Goal: Task Accomplishment & Management: Manage account settings

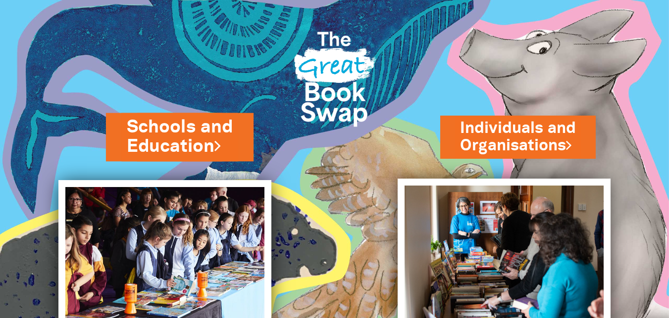
click at [189, 129] on link "Schools and Education" at bounding box center [180, 136] width 106 height 45
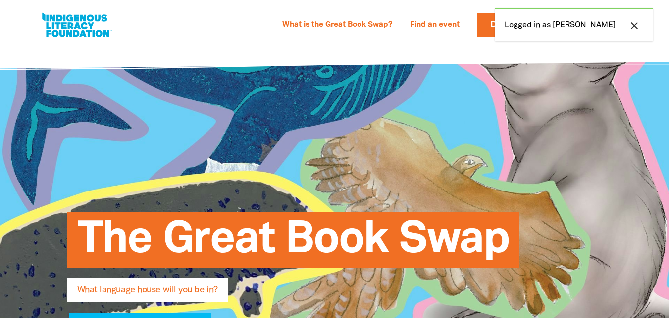
select select "early-learning"
click at [634, 26] on icon "close" at bounding box center [635, 26] width 12 height 12
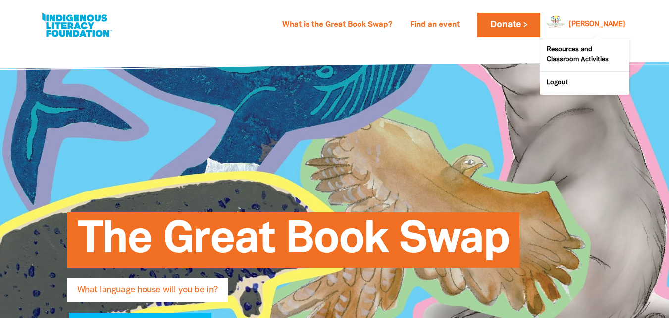
click at [605, 25] on link "[PERSON_NAME]" at bounding box center [597, 24] width 56 height 7
click at [607, 21] on link "[PERSON_NAME]" at bounding box center [597, 24] width 56 height 7
click at [565, 24] on div at bounding box center [553, 25] width 24 height 24
click at [577, 51] on link "Resources and Classroom Activities" at bounding box center [584, 55] width 89 height 33
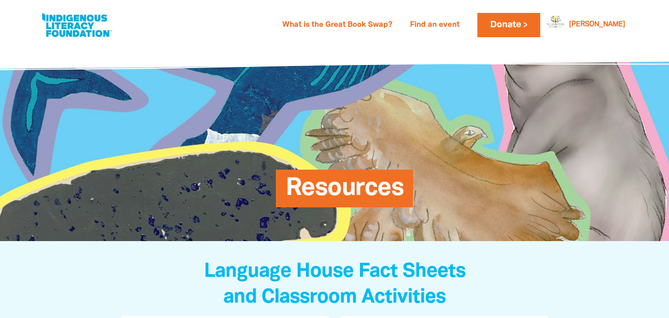
click at [588, 38] on div "What is the Great Book Swap? Find an event Log In Sign Up Donate Rebekah Rebeka…" at bounding box center [335, 25] width 590 height 30
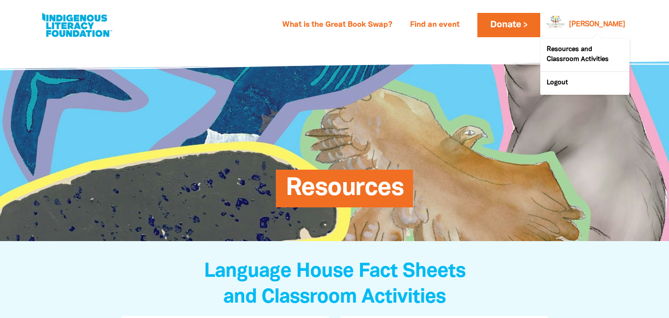
click at [608, 17] on div "[PERSON_NAME]" at bounding box center [597, 24] width 64 height 15
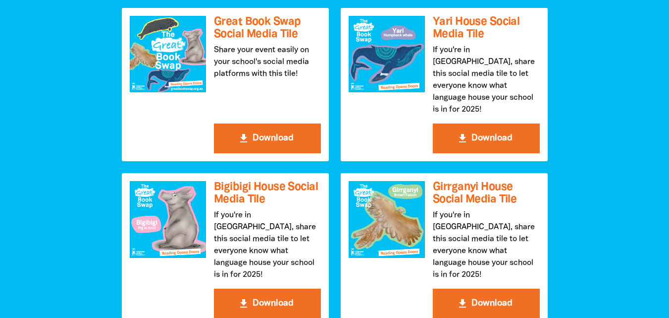
scroll to position [1244, 0]
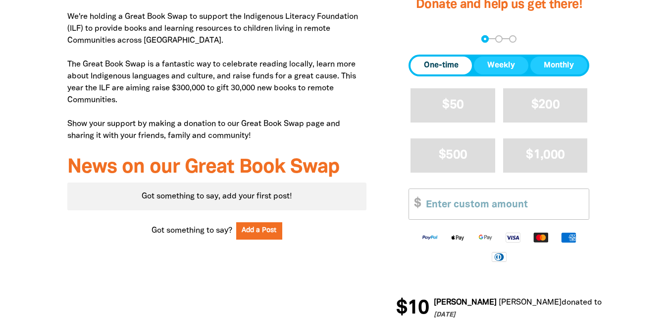
scroll to position [424, 0]
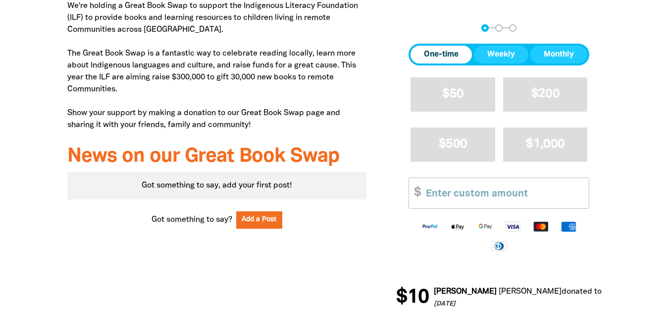
click at [669, 126] on div at bounding box center [334, 130] width 669 height 386
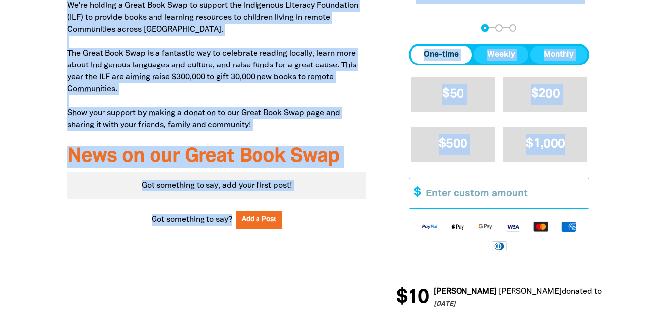
drag, startPoint x: 669, startPoint y: 126, endPoint x: 528, endPoint y: 201, distance: 159.1
click at [528, 201] on section "Why we're doing the Great Book Swap We're holding a Great Book Swap to support …" at bounding box center [334, 130] width 669 height 386
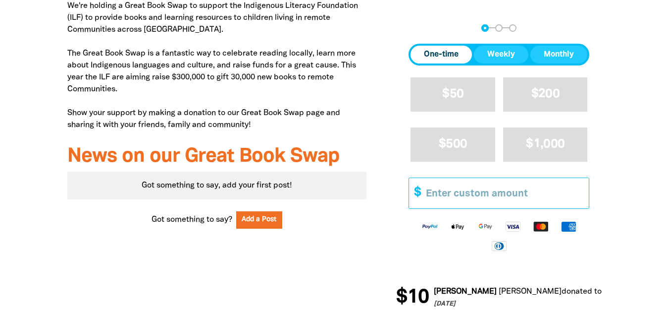
click at [523, 194] on input "Other Amount" at bounding box center [504, 193] width 170 height 30
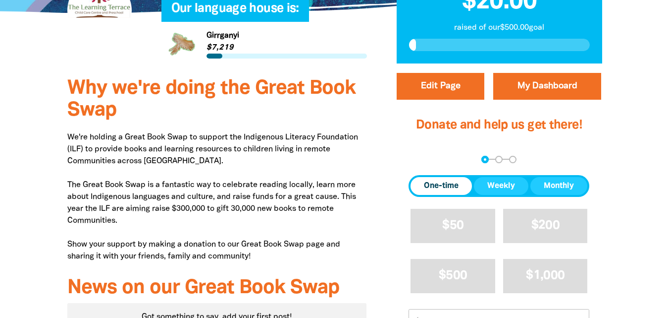
scroll to position [289, 0]
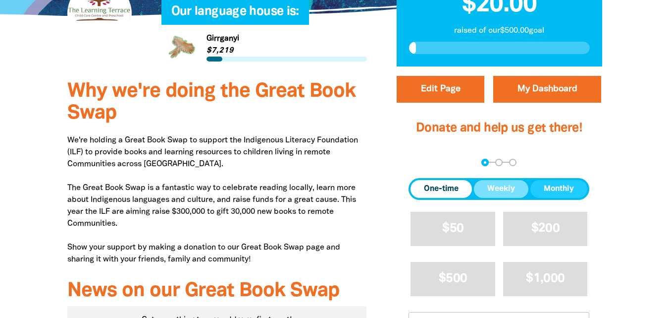
click at [485, 190] on button "Weekly" at bounding box center [501, 189] width 54 height 18
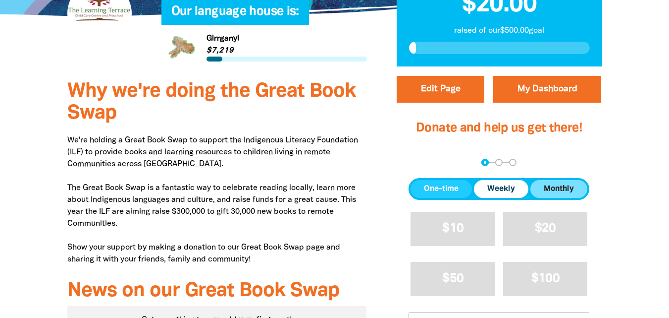
click at [549, 186] on span "Monthly" at bounding box center [559, 189] width 30 height 12
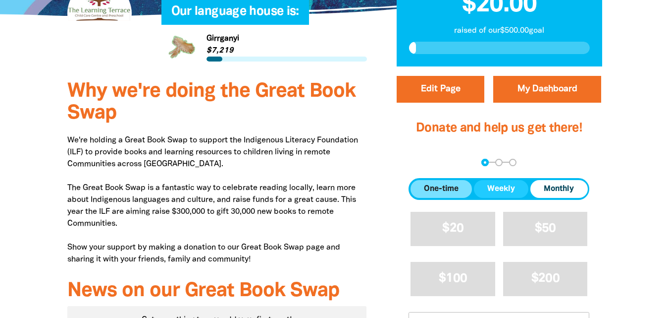
click at [446, 191] on span "One-time" at bounding box center [441, 189] width 35 height 12
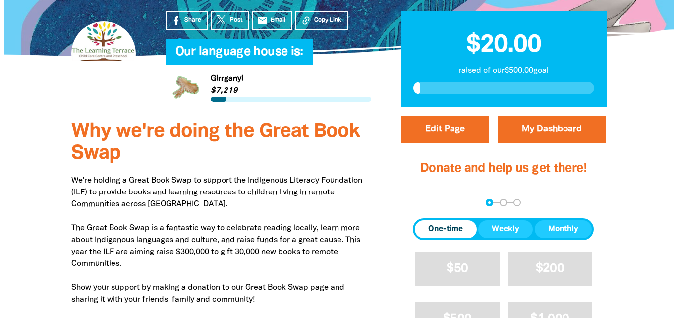
scroll to position [220, 0]
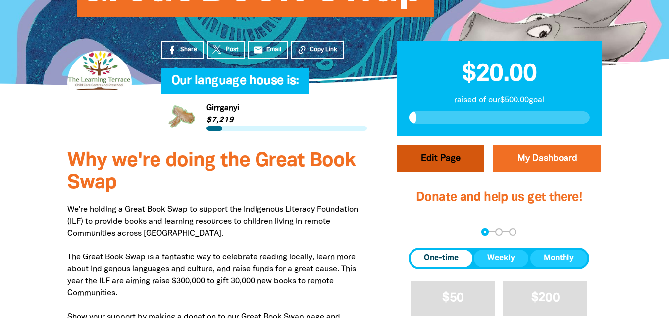
click at [439, 158] on button "Edit Page" at bounding box center [441, 158] width 88 height 27
select select "NSW"
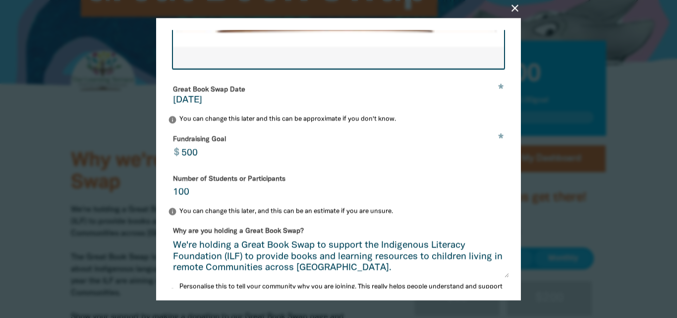
scroll to position [263, 0]
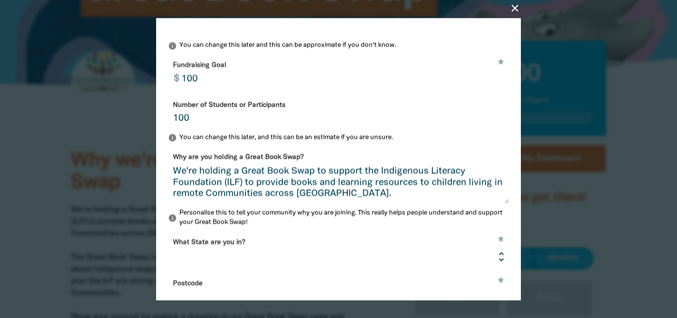
type input "100"
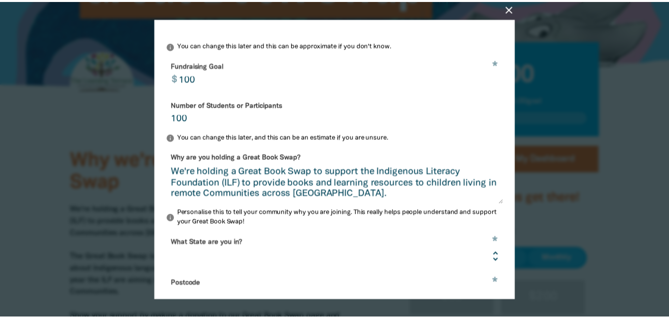
scroll to position [383, 0]
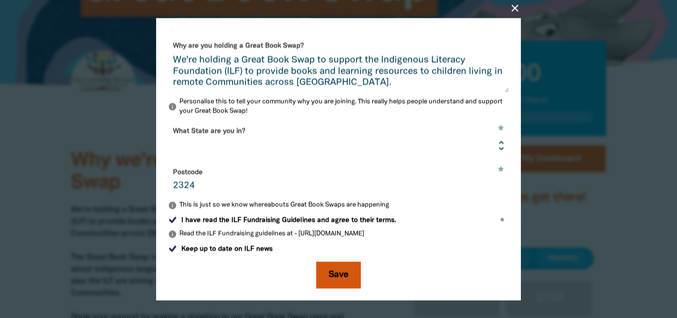
click at [333, 269] on button "Save" at bounding box center [338, 274] width 45 height 27
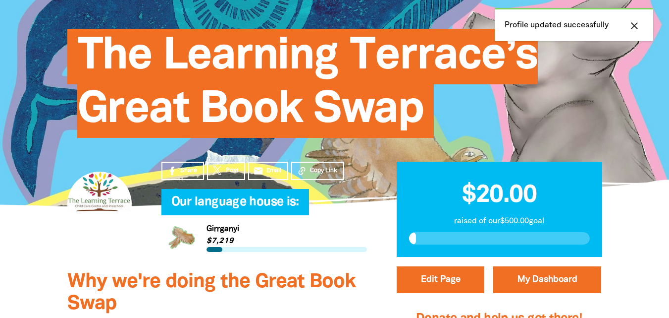
scroll to position [105, 0]
